Goal: Information Seeking & Learning: Find specific fact

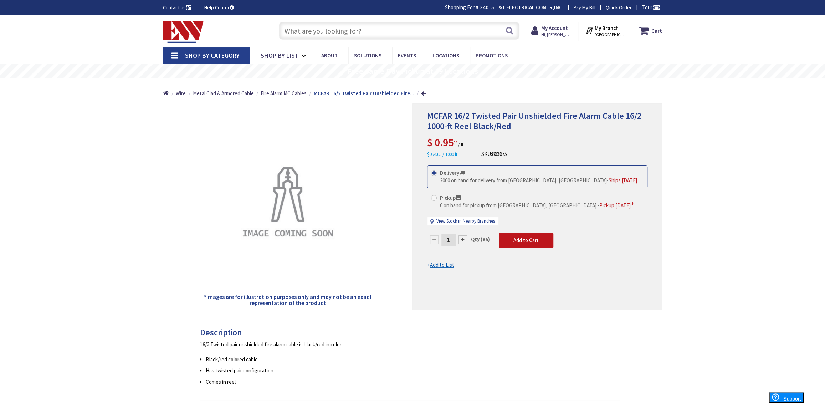
click at [77, 111] on div "MCFAR 16/2 Twisted Pair Unshielded Fire Alarm Cable 16/2 1000-ft Reel Black/Red…" at bounding box center [412, 362] width 825 height 694
click at [70, 69] on rs-slide "Free Same Day Pickup at 19 Locations" at bounding box center [412, 71] width 825 height 14
drag, startPoint x: 454, startPoint y: 115, endPoint x: 622, endPoint y: 114, distance: 167.3
click at [622, 114] on span "MCFAR 16/2 Twisted Pair Unshielded Fire Alarm Cable 16/2 1000-ft Reel Black/Red" at bounding box center [534, 120] width 214 height 21
copy span "16/2 Twisted Pair Unshielded Fire Alarm Cable"
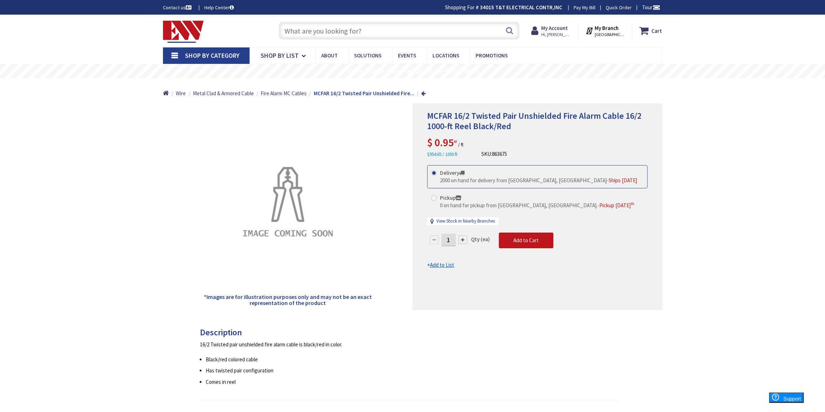
click at [336, 29] on input "text" at bounding box center [399, 31] width 241 height 18
paste input "16/2 Twisted Pair Unshielded Fire Alarm Cable"
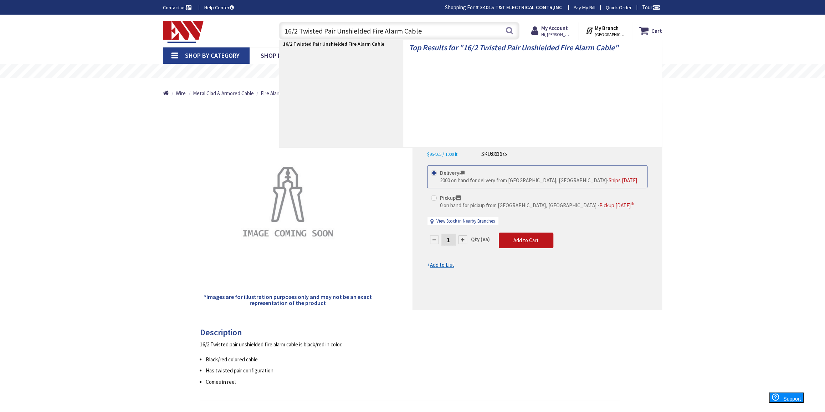
click at [291, 30] on input "16/2 Twisted Pair Unshielded Fire Alarm Cable" at bounding box center [399, 31] width 241 height 18
type input "14/2 Twisted Pair Unshielded Fire Alarm Cable"
